Goal: Communication & Community: Answer question/provide support

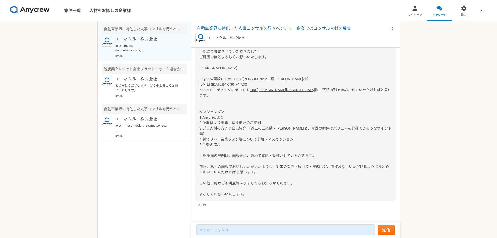
scroll to position [458, 0]
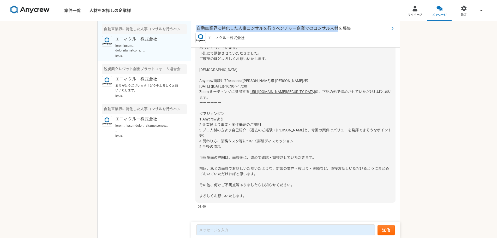
drag, startPoint x: 195, startPoint y: 27, endPoint x: 339, endPoint y: 28, distance: 143.2
click at [339, 28] on div "自動車業界に特化した人事コンサルを行うベンチャー企業でのコンサル人材を募集 エニィクルー株式会社" at bounding box center [295, 34] width 209 height 26
copy span "自動車業界に特化した人事コンサルを行うベンチャー企業でのコンサル人材"
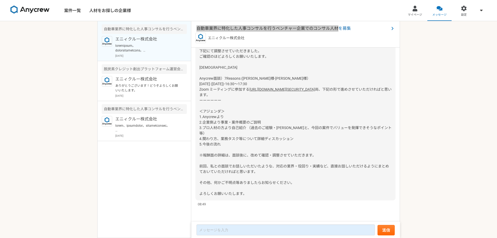
scroll to position [1125, 0]
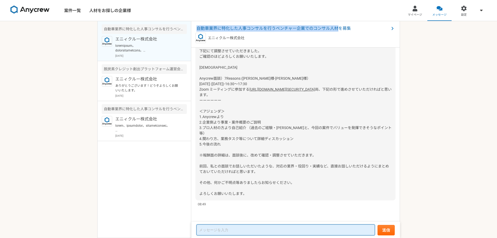
click at [224, 229] on textarea at bounding box center [285, 229] width 178 height 11
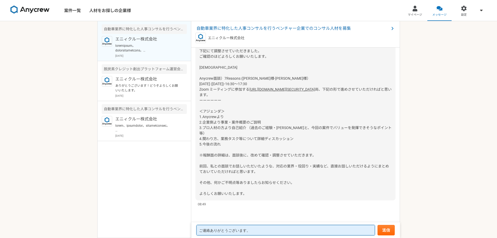
paste textarea "[DATE] ([DATE])⋅16:30～17:30"
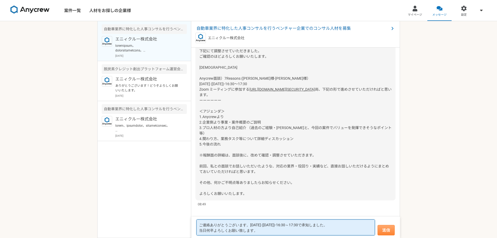
type textarea "ご連絡ありがとうございます。[DATE] ([DATE])⋅16:30～17:30で承知しました。 当日何卒よろしくお願い致します。"
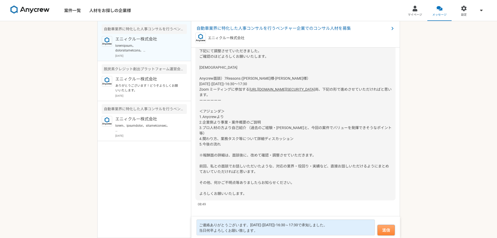
click at [388, 226] on button "送信" at bounding box center [385, 230] width 17 height 10
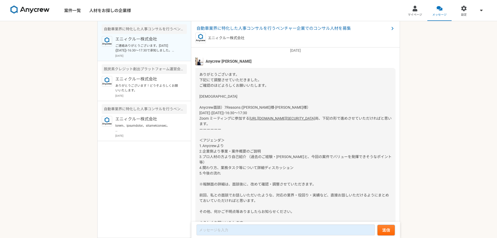
scroll to position [401, 0]
drag, startPoint x: 224, startPoint y: 108, endPoint x: 269, endPoint y: 109, distance: 44.9
click at [269, 109] on div "ありがとうございます。 下記にて調整させていただきました。 ご確認のほどよろしくお願いいたします。 [DEMOGRAPHIC_DATA] Anycrew面談）…" at bounding box center [295, 148] width 200 height 161
copy span "7Reasons ([PERSON_NAME]様-[PERSON_NAME]様）"
